Goal: Complete application form

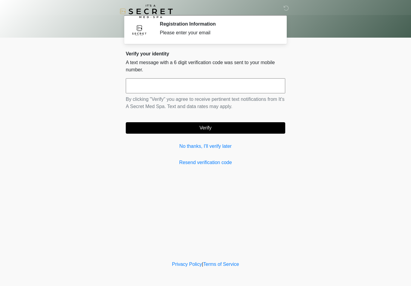
click at [191, 144] on link "No thanks, I'll verify later" at bounding box center [205, 146] width 159 height 7
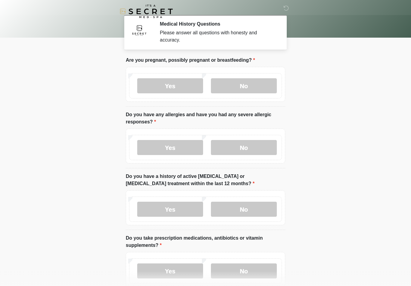
click at [254, 86] on label "No" at bounding box center [244, 85] width 66 height 15
click at [260, 145] on label "No" at bounding box center [244, 147] width 66 height 15
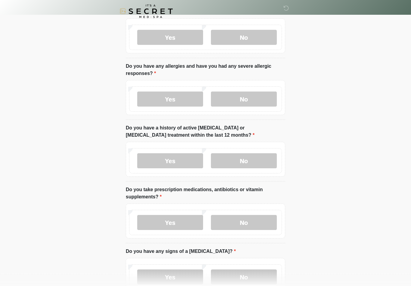
scroll to position [49, 0]
click at [259, 161] on label "No" at bounding box center [244, 160] width 66 height 15
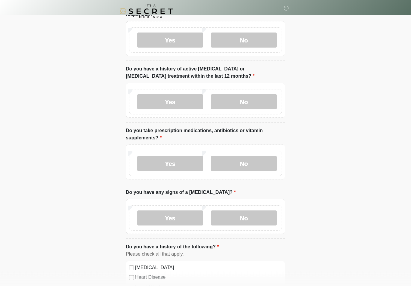
click at [190, 167] on label "Yes" at bounding box center [170, 163] width 66 height 15
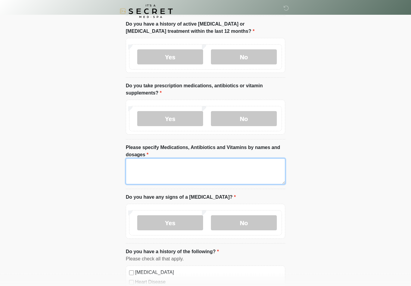
click at [268, 167] on textarea "Please specify Medications, Antibiotics and Vitamins by names and dosages" at bounding box center [205, 171] width 159 height 26
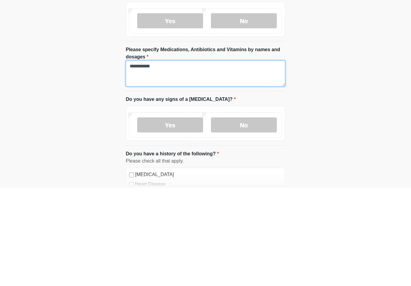
click at [222, 158] on textarea "**********" at bounding box center [205, 171] width 159 height 26
click at [160, 158] on textarea "**********" at bounding box center [205, 171] width 159 height 26
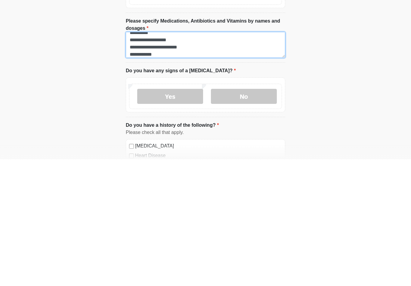
type textarea "**********"
click at [255, 215] on label "No" at bounding box center [244, 222] width 66 height 15
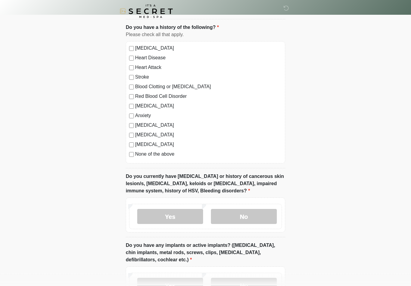
scroll to position [377, 0]
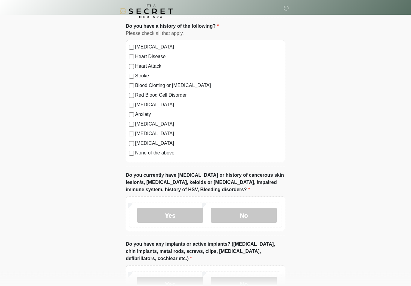
click at [251, 213] on label "No" at bounding box center [244, 215] width 66 height 15
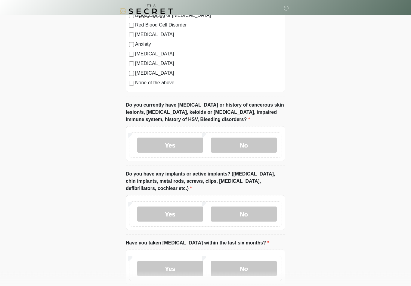
scroll to position [449, 0]
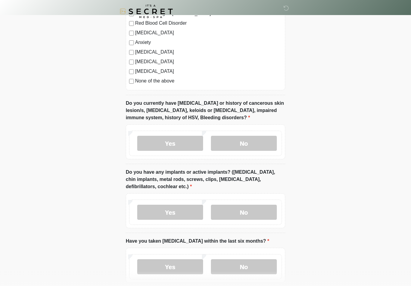
click at [259, 209] on label "No" at bounding box center [244, 211] width 66 height 15
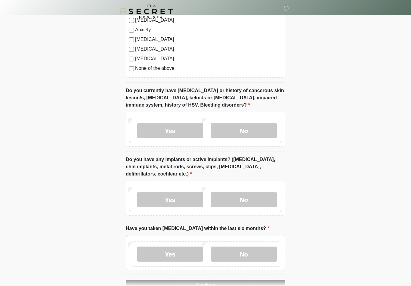
scroll to position [489, 0]
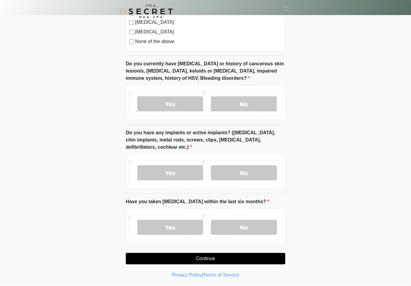
click at [251, 226] on label "No" at bounding box center [244, 226] width 66 height 15
click at [242, 257] on button "Continue" at bounding box center [205, 258] width 159 height 11
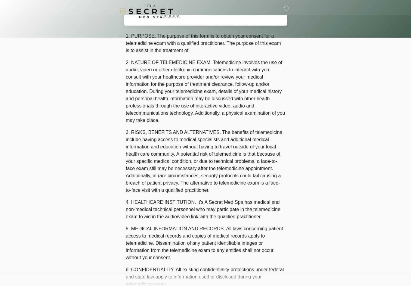
scroll to position [0, 0]
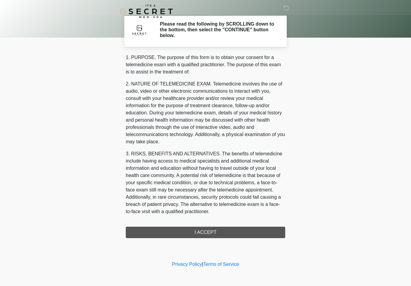
click at [240, 235] on div "1. PURPOSE. The purpose of this form is to obtain your consent for a telemedici…" at bounding box center [205, 146] width 159 height 184
click at [225, 235] on div "1. PURPOSE. The purpose of this form is to obtain your consent for a telemedici…" at bounding box center [205, 146] width 159 height 184
click at [215, 231] on div "1. PURPOSE. The purpose of this form is to obtain your consent for a telemedici…" at bounding box center [205, 146] width 159 height 184
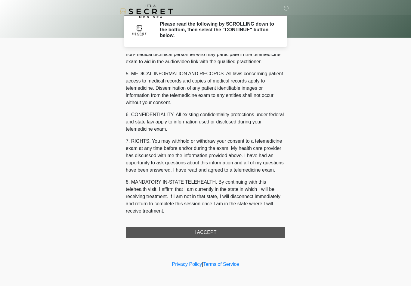
scroll to position [183, 0]
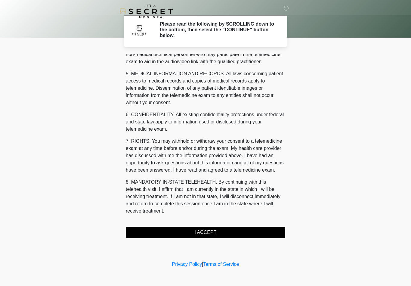
click at [223, 230] on button "I ACCEPT" at bounding box center [205, 231] width 159 height 11
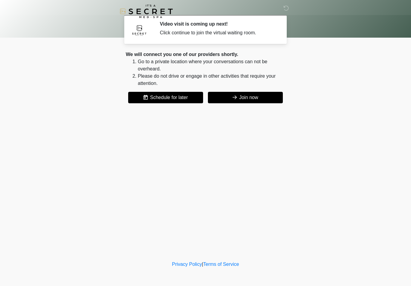
click at [256, 96] on button "Join now" at bounding box center [245, 97] width 75 height 11
